Goal: Task Accomplishment & Management: Manage account settings

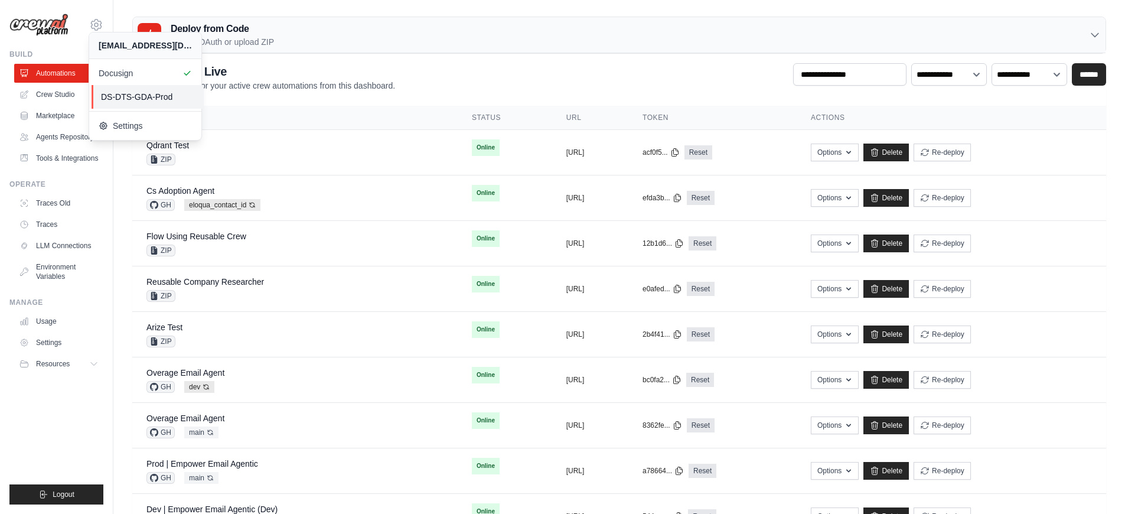
click at [130, 100] on span "DS-DTS-GDA-Prod" at bounding box center [147, 97] width 93 height 12
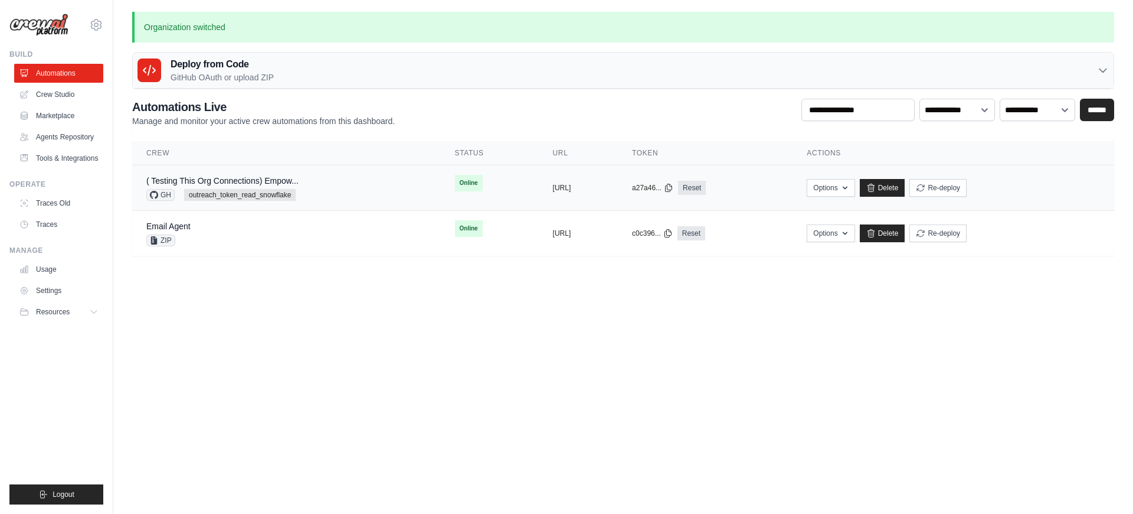
click at [329, 196] on div "( Testing This Org Connections) Empow... GH outreach_token_read_snowflake" at bounding box center [286, 188] width 280 height 26
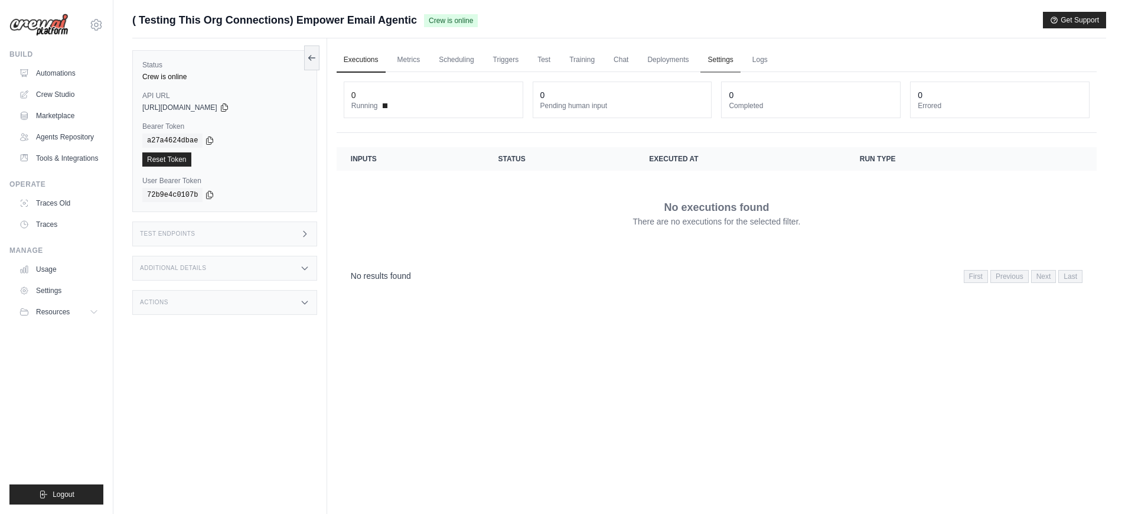
click at [710, 64] on link "Settings" at bounding box center [720, 60] width 40 height 25
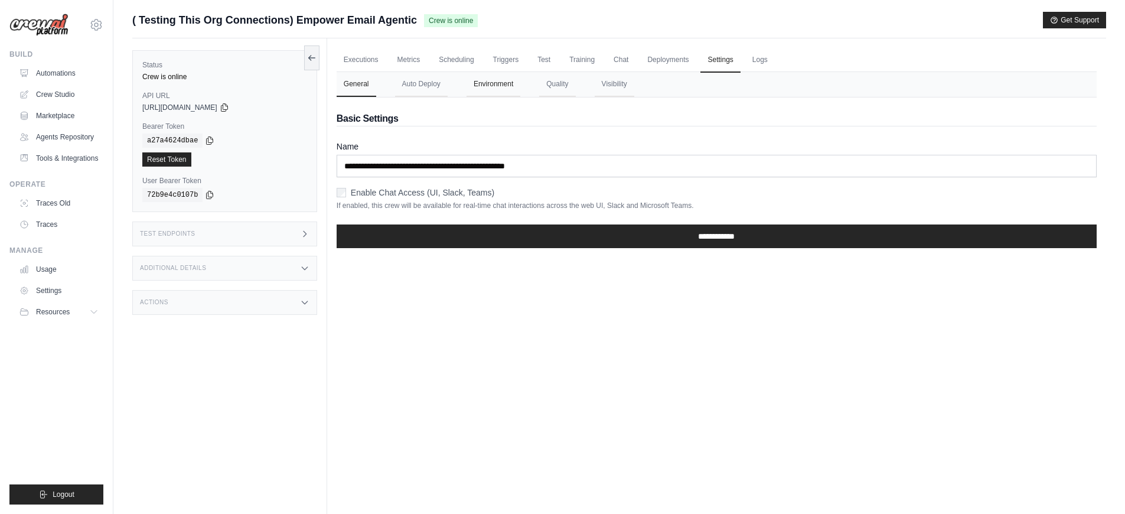
click at [491, 87] on button "Environment" at bounding box center [493, 84] width 54 height 25
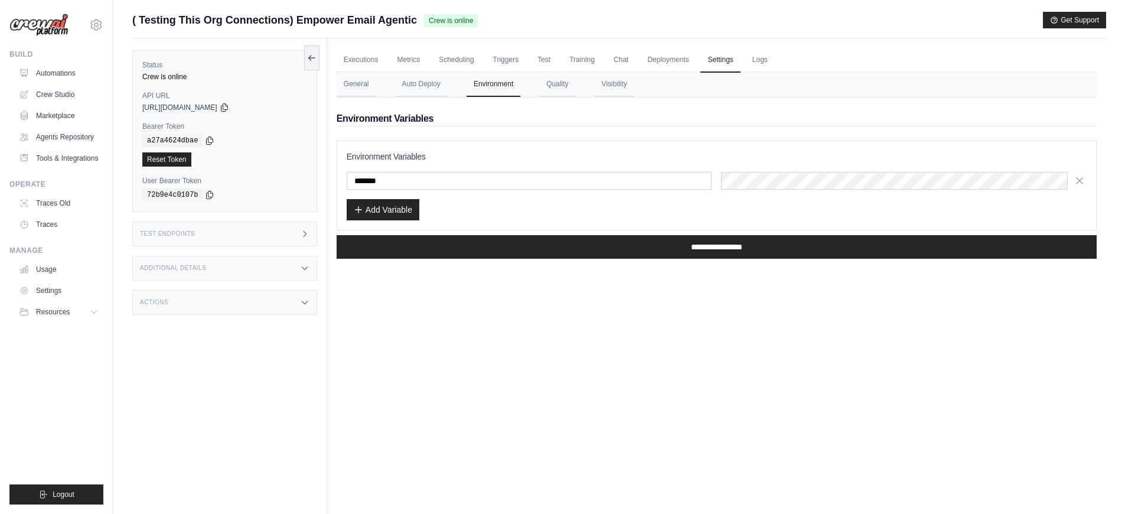
click at [553, 372] on div "Executions Metrics Scheduling Triggers Test Training Chat Deployments Settings …" at bounding box center [716, 295] width 779 height 514
